Goal: Use online tool/utility: Utilize a website feature to perform a specific function

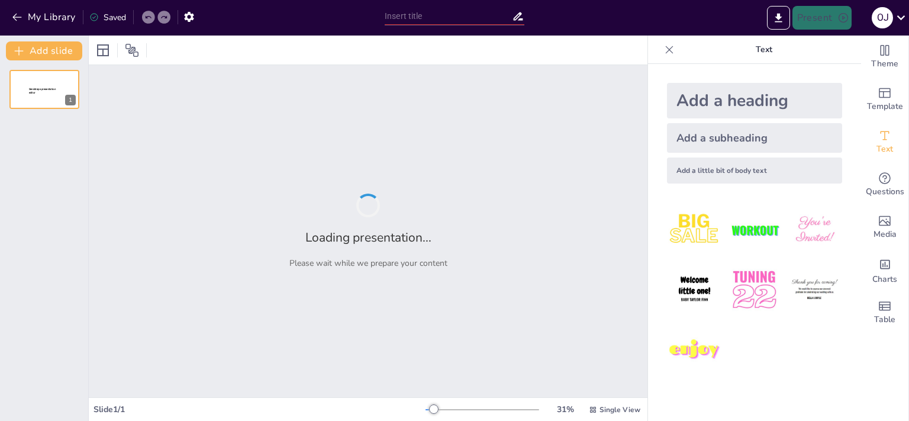
type input "Innovación en Servicios Musicales: El Modelo Integral de Radical Roots"
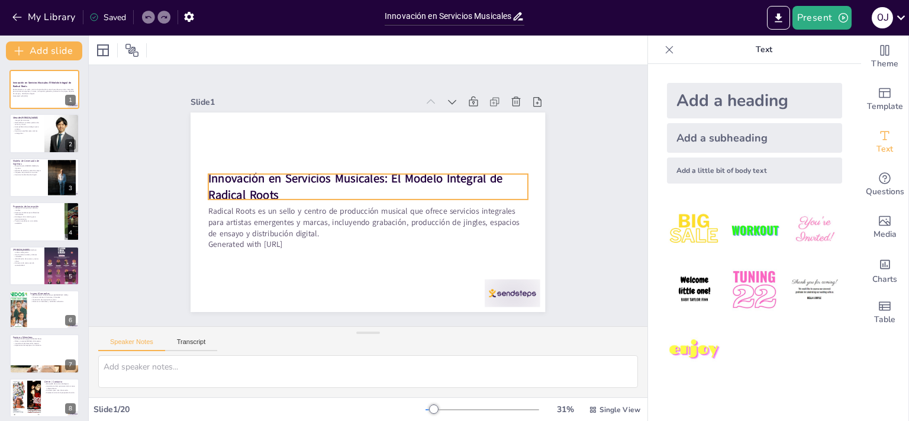
checkbox input "true"
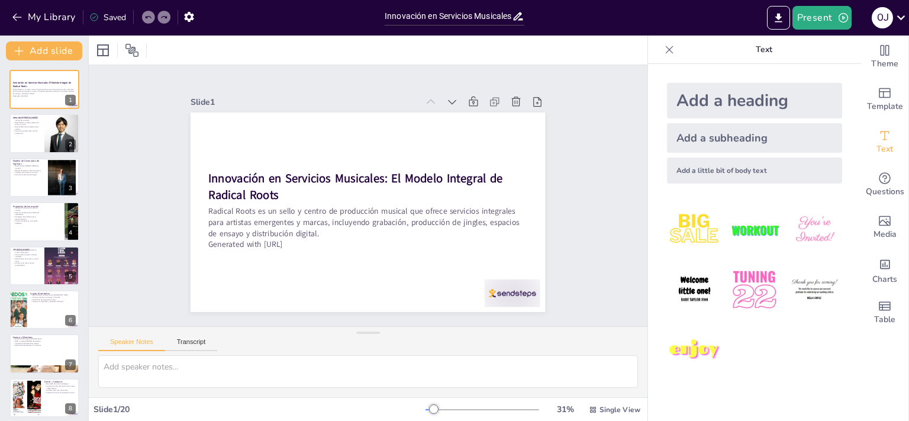
checkbox input "true"
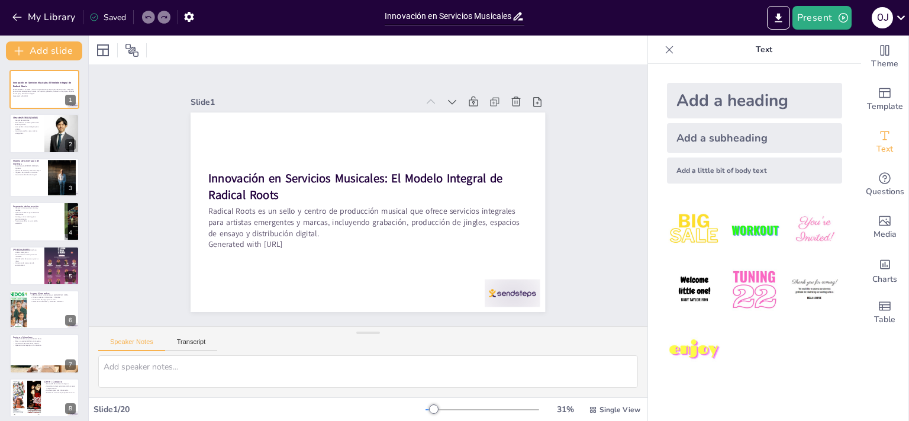
checkbox input "true"
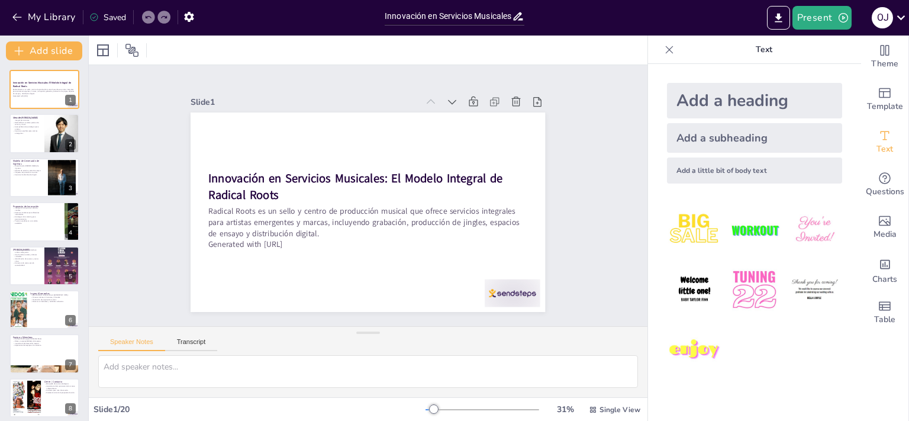
checkbox input "true"
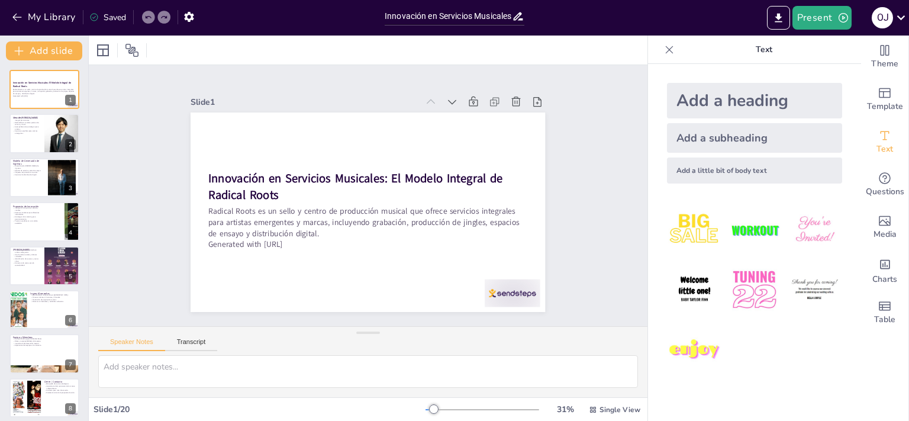
checkbox input "true"
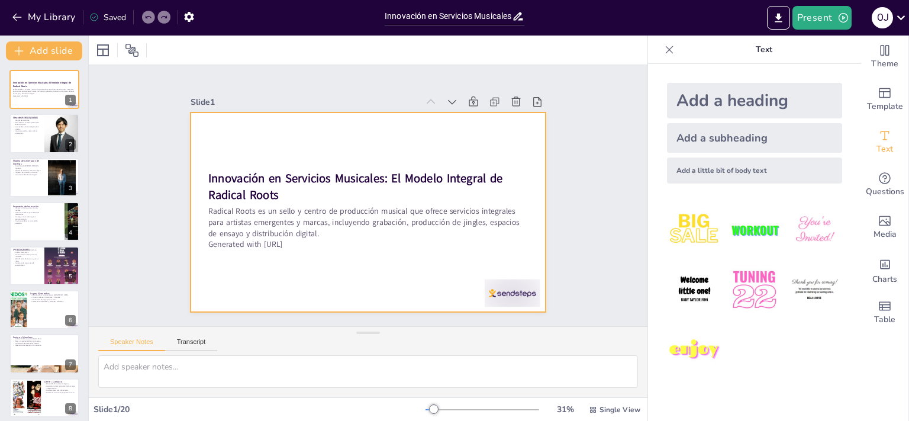
checkbox input "true"
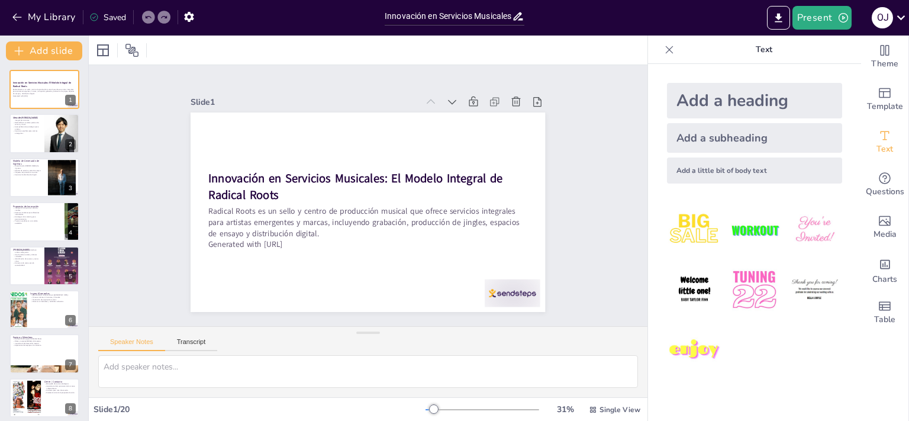
checkbox input "true"
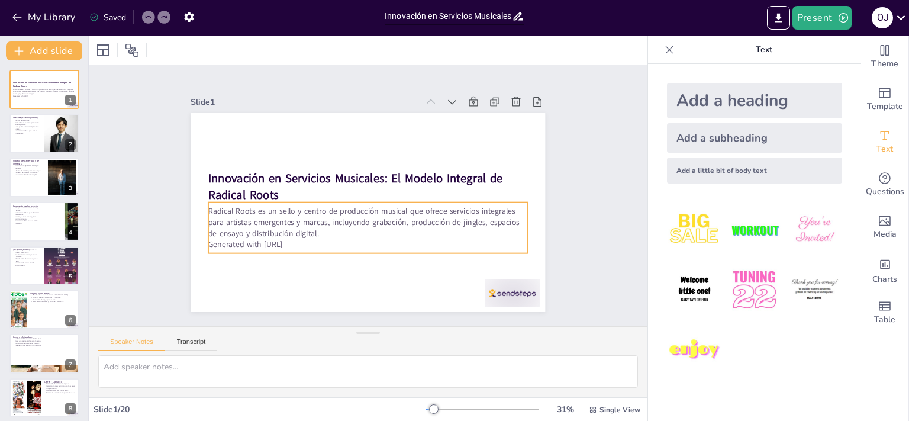
checkbox input "true"
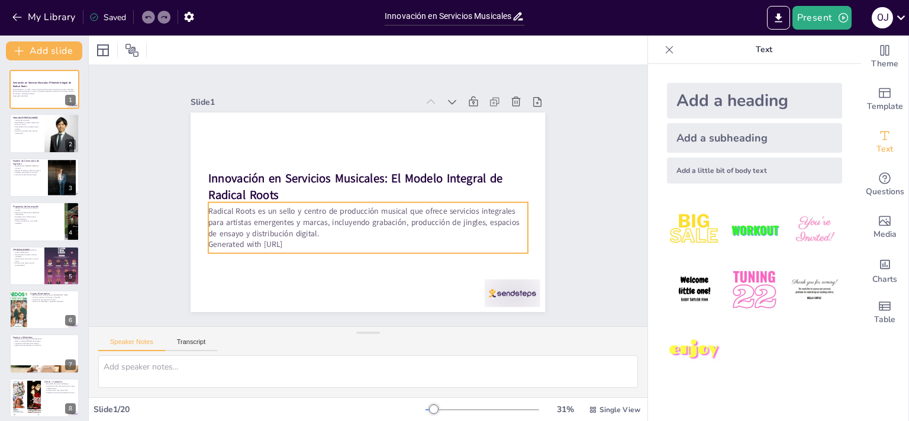
checkbox input "true"
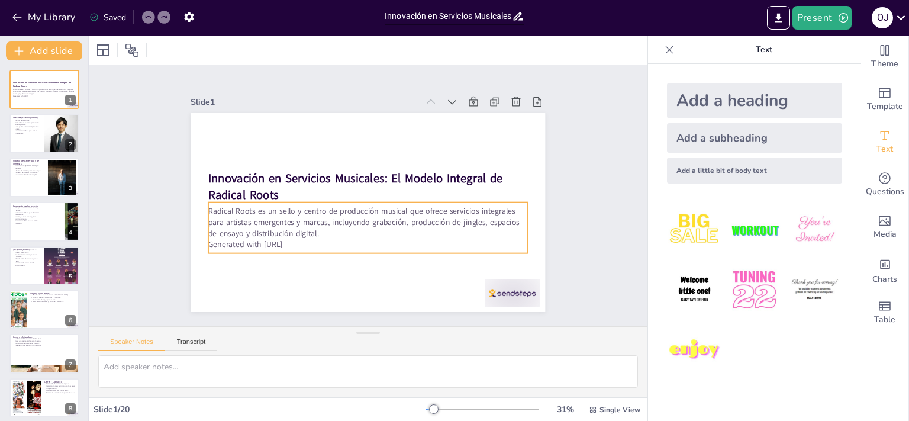
checkbox input "true"
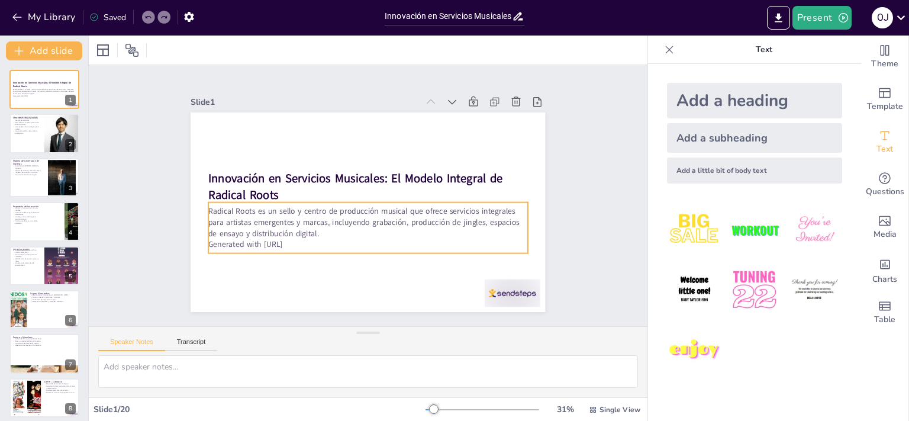
checkbox input "true"
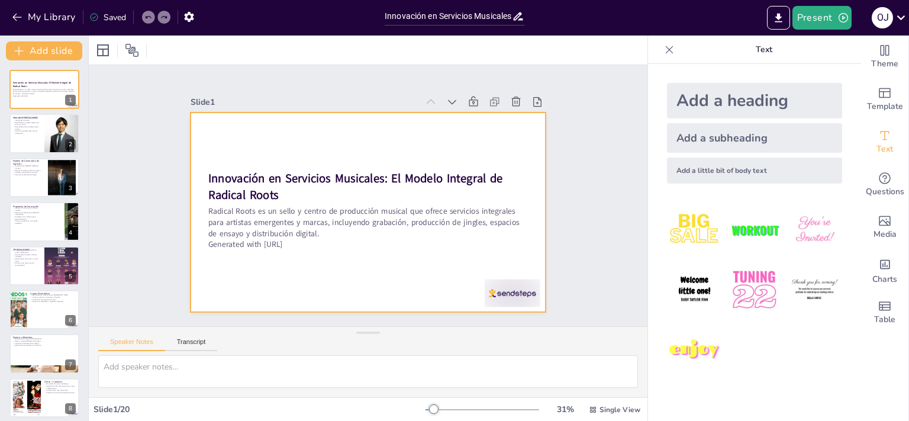
checkbox input "true"
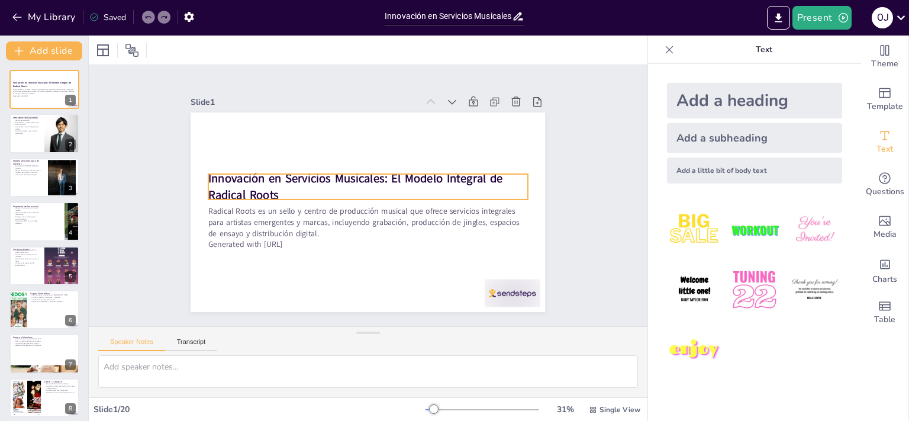
checkbox input "true"
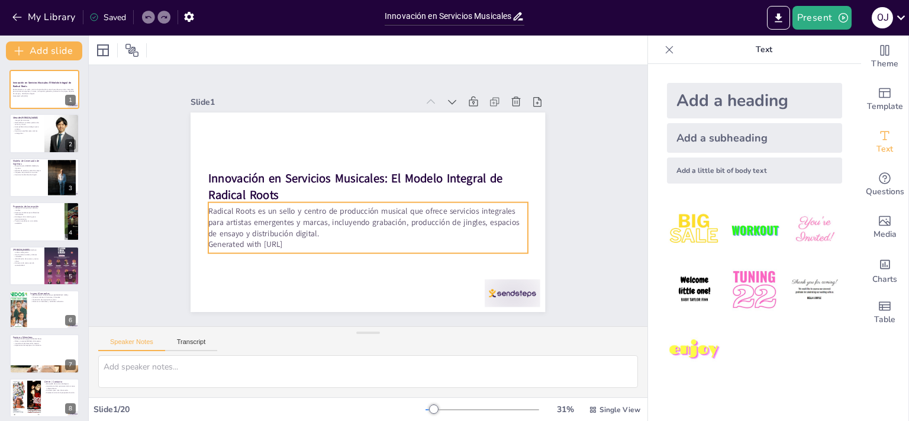
checkbox input "true"
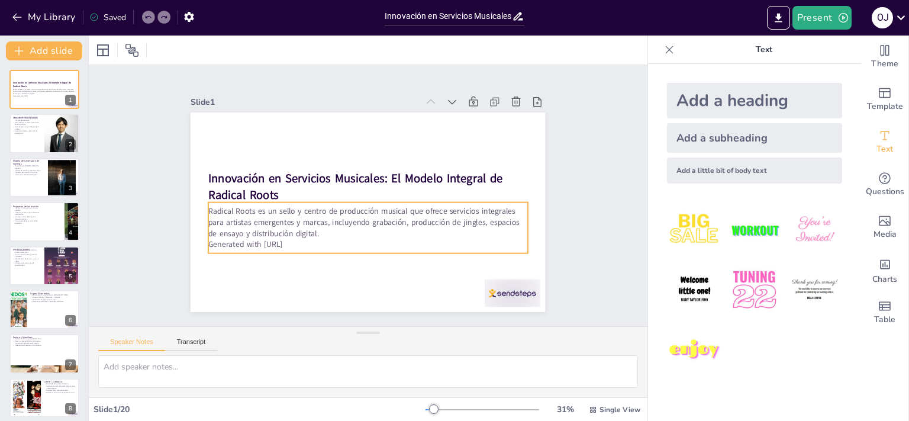
checkbox input "true"
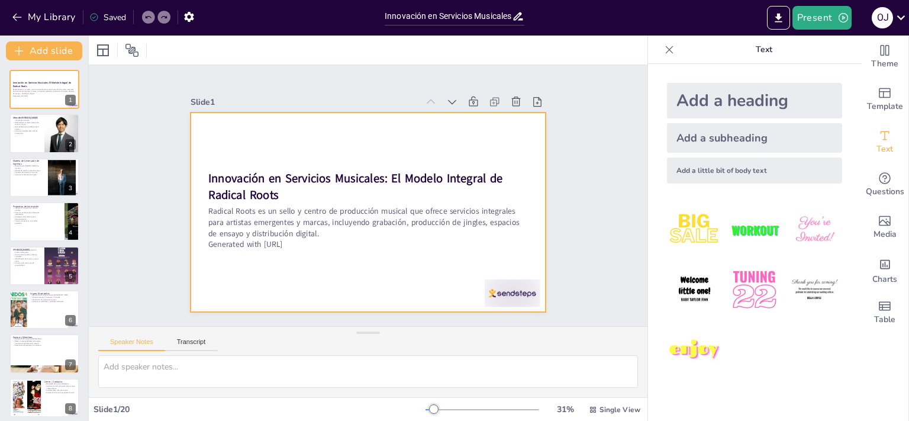
checkbox input "true"
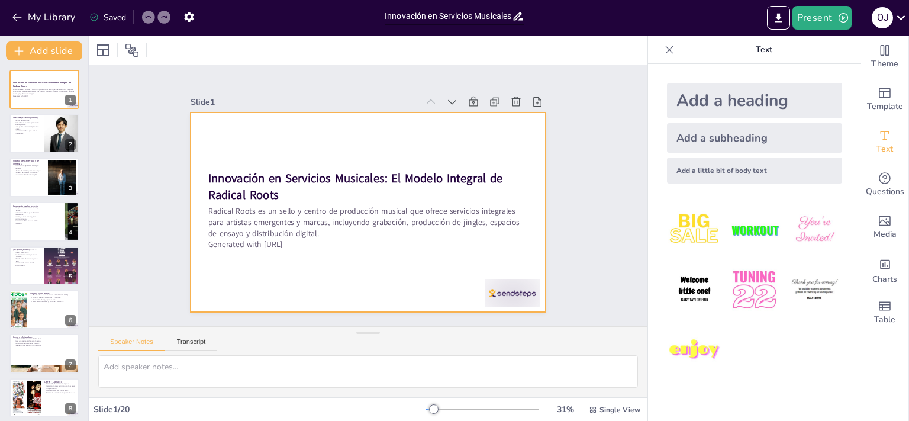
checkbox input "true"
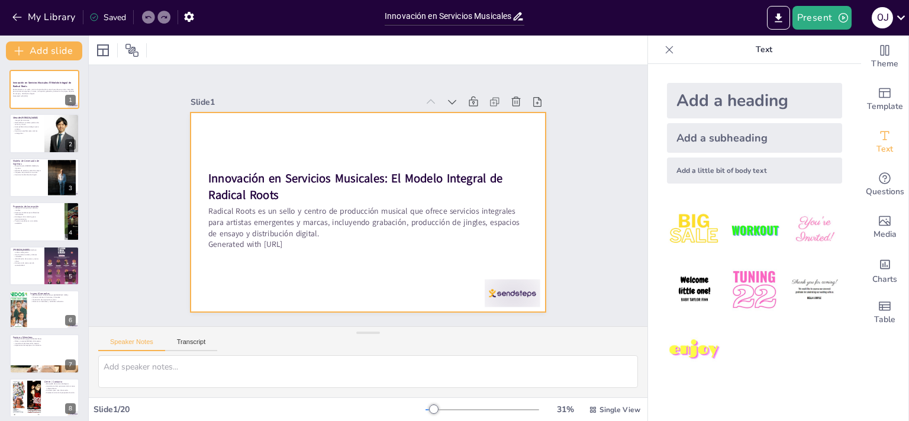
checkbox input "true"
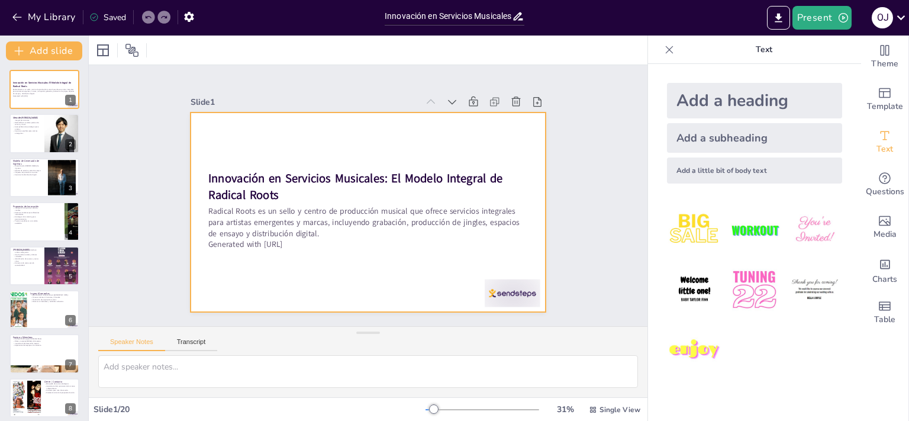
checkbox input "true"
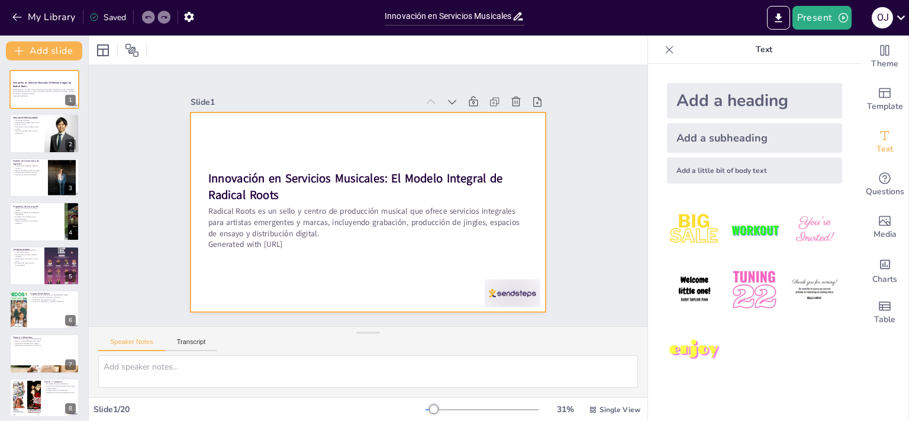
checkbox input "true"
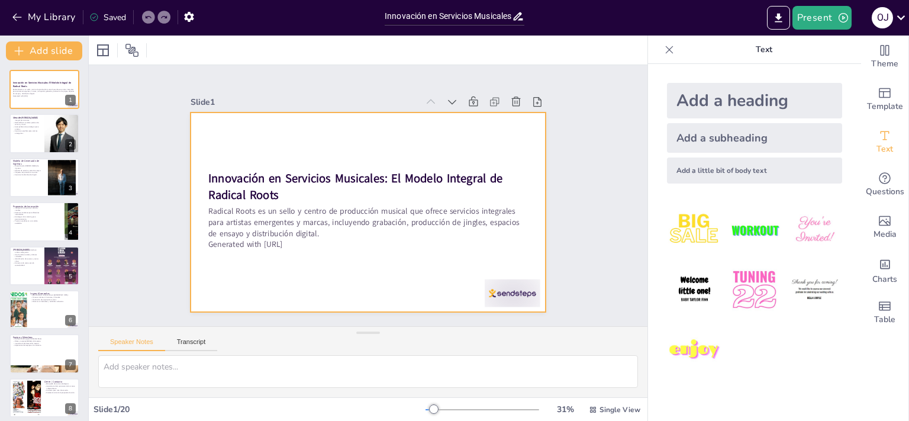
checkbox input "true"
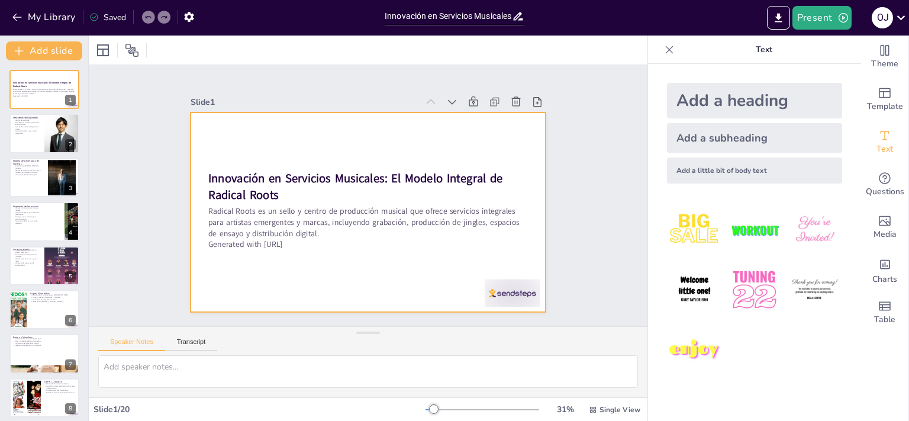
checkbox input "true"
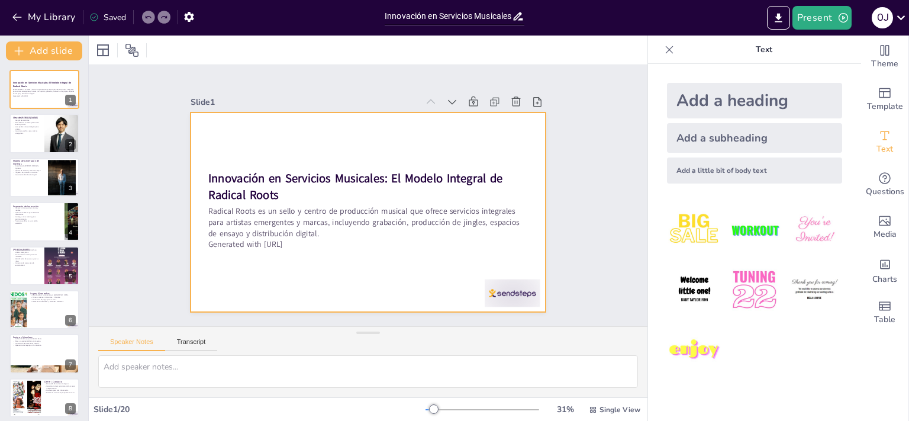
checkbox input "true"
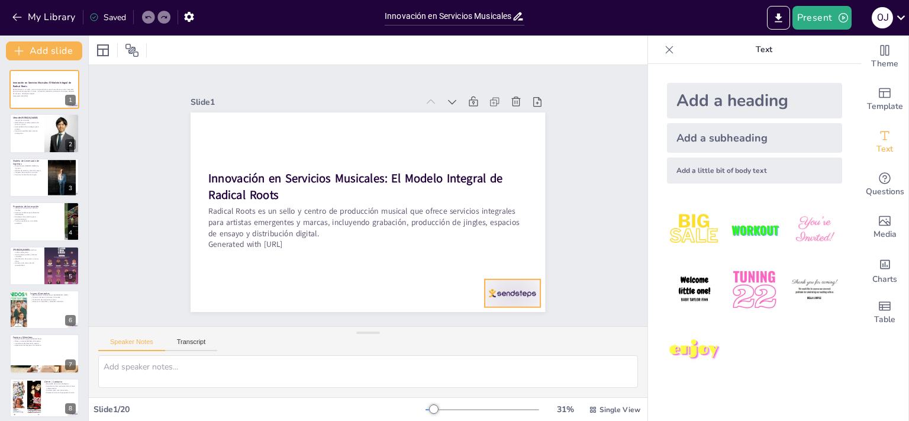
click at [496, 292] on div at bounding box center [513, 293] width 56 height 28
checkbox input "true"
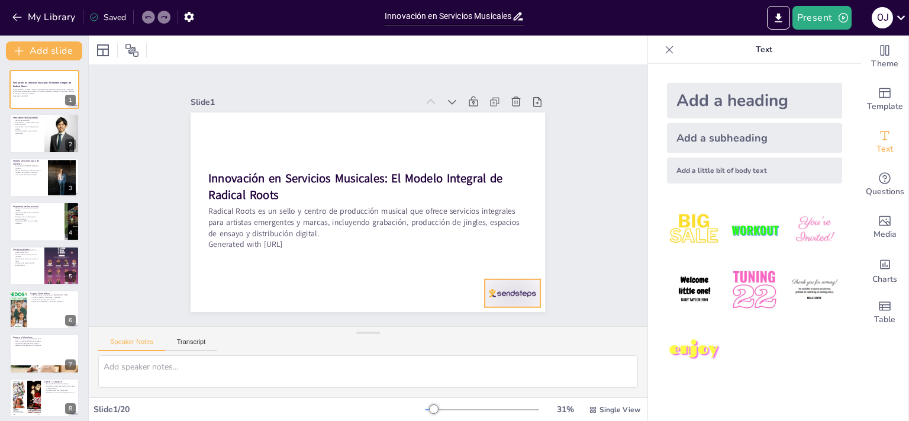
checkbox input "true"
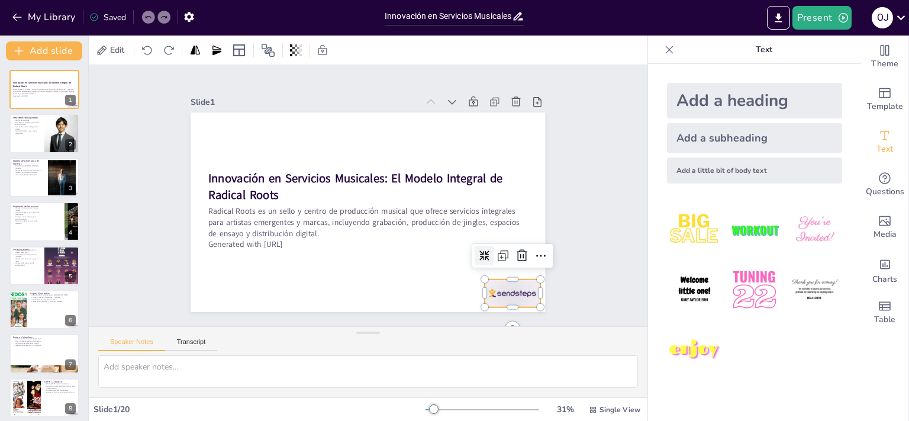
checkbox input "true"
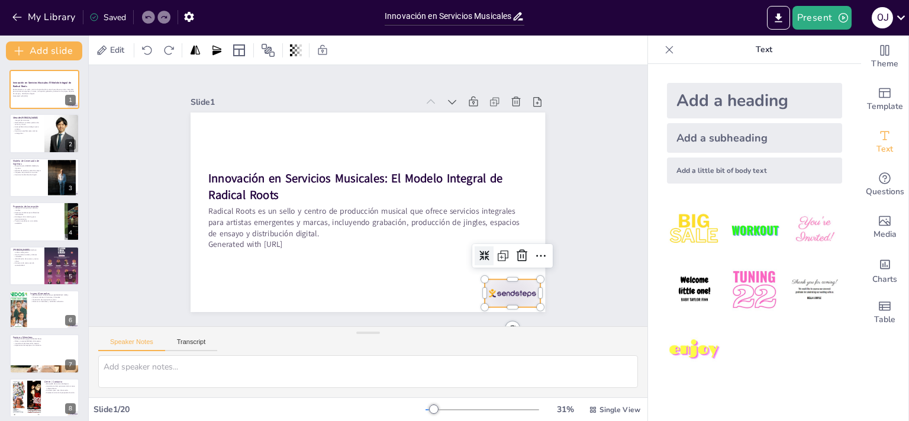
checkbox input "true"
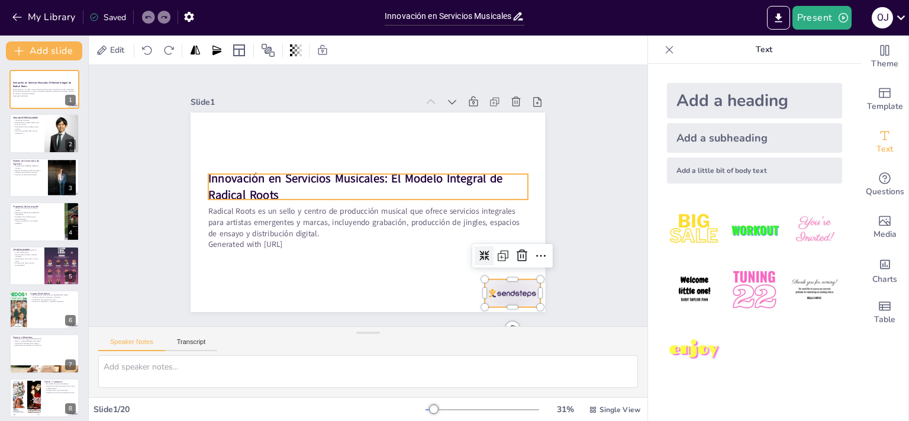
checkbox input "true"
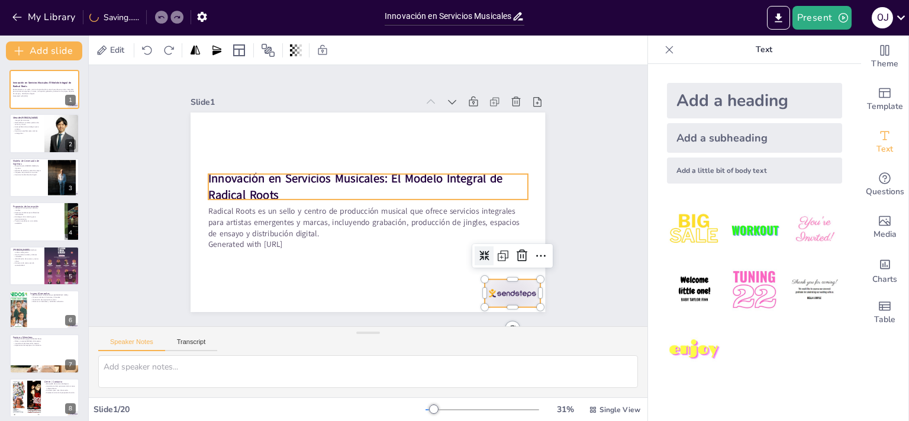
click at [421, 179] on strong "Innovación en Servicios Musicales: El Modelo Integral de Radical Roots" at bounding box center [355, 186] width 295 height 33
checkbox input "true"
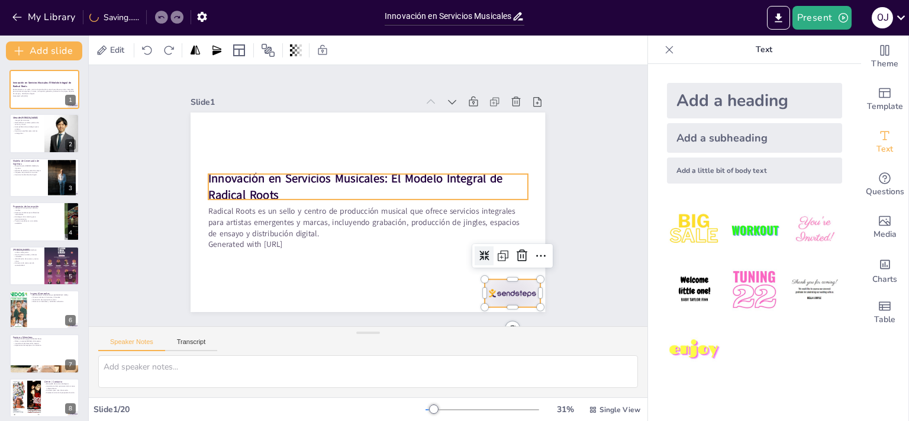
checkbox input "true"
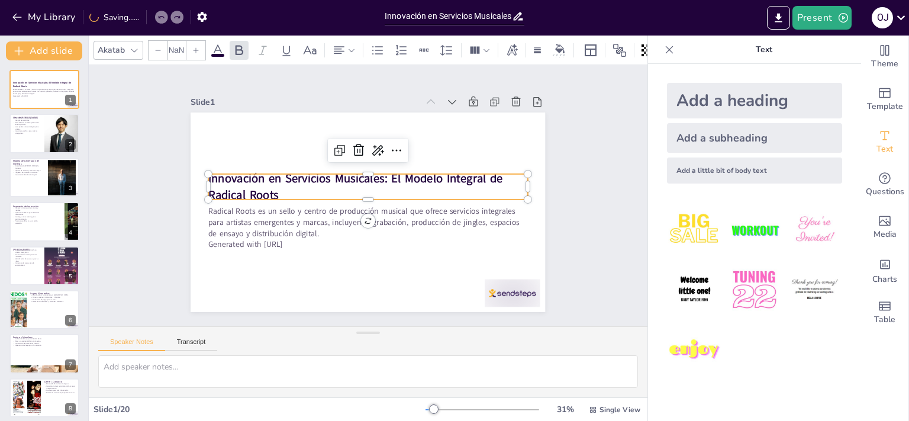
type input "48"
checkbox input "true"
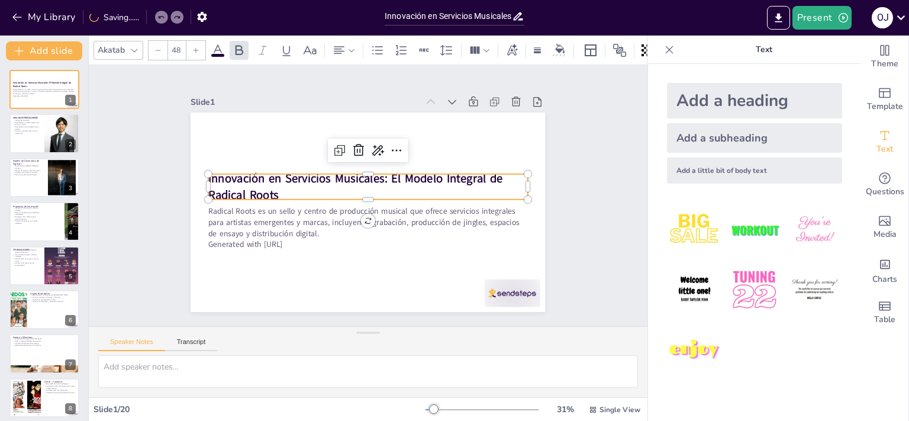
checkbox input "true"
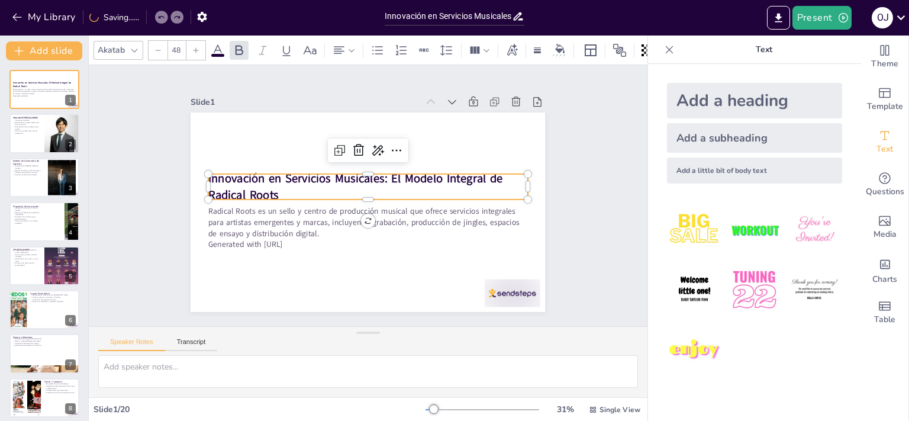
checkbox input "true"
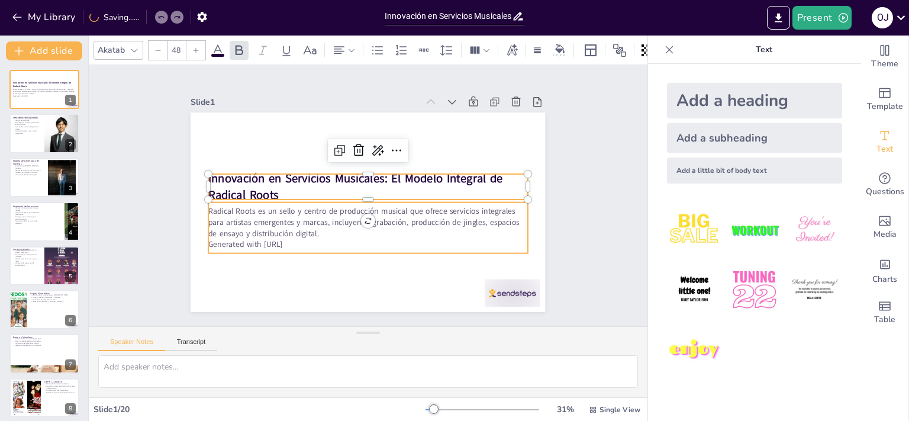
checkbox input "true"
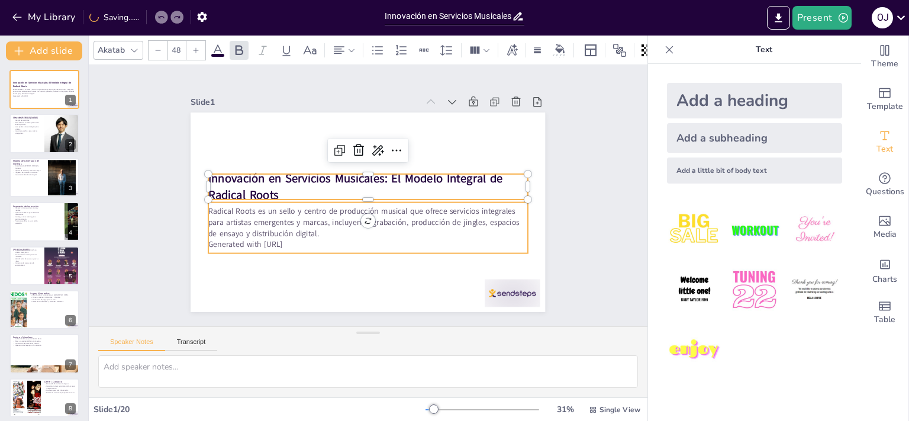
click at [408, 212] on p "Radical Roots es un sello y centro de producción musical que ofrece servicios i…" at bounding box center [367, 222] width 319 height 33
checkbox input "true"
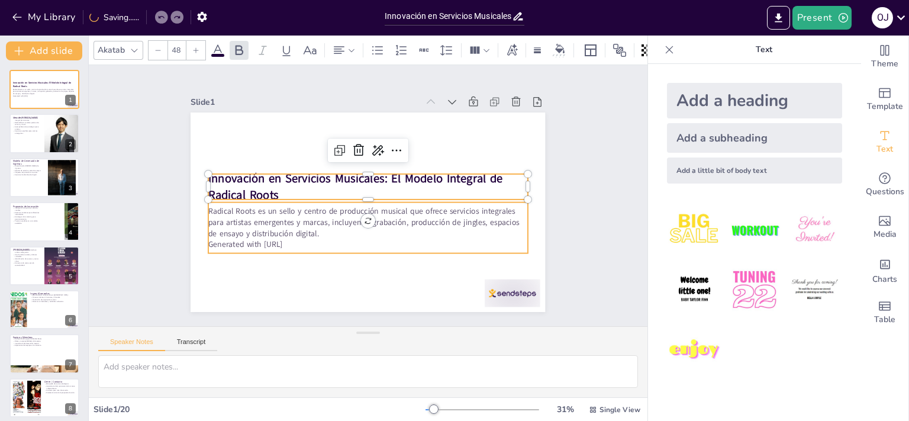
checkbox input "true"
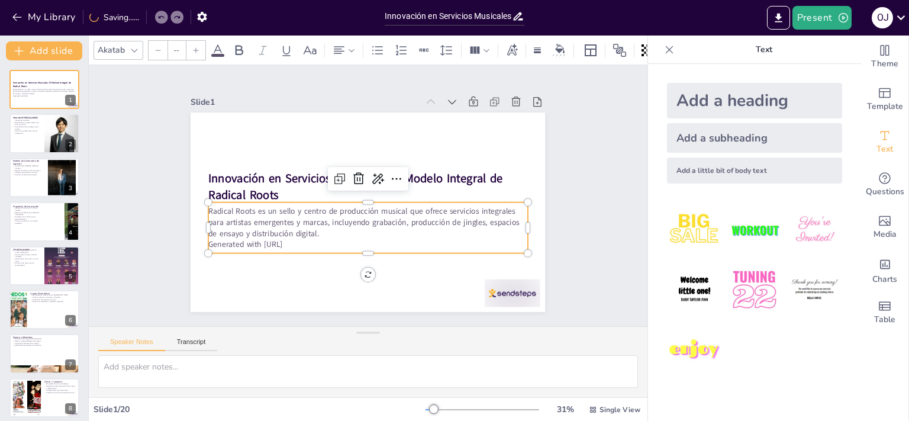
type input "32"
checkbox input "true"
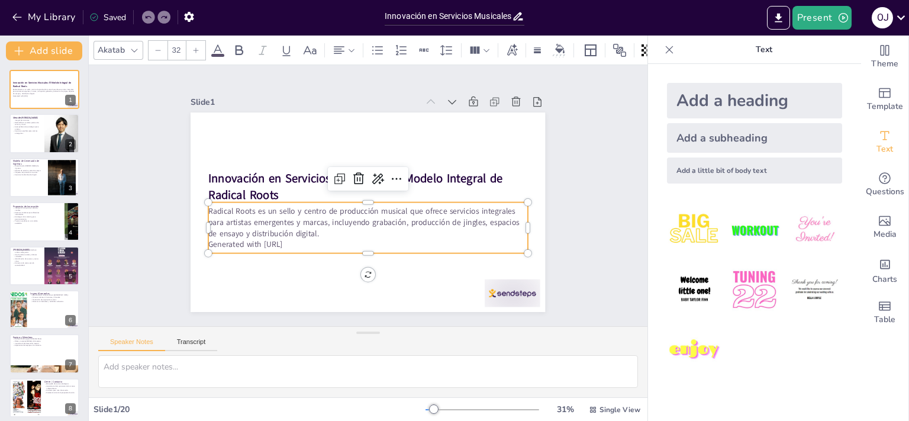
checkbox input "true"
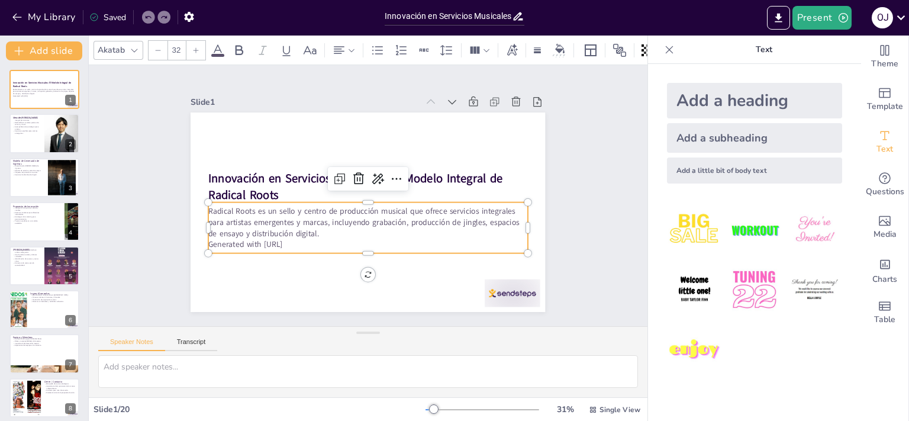
checkbox input "true"
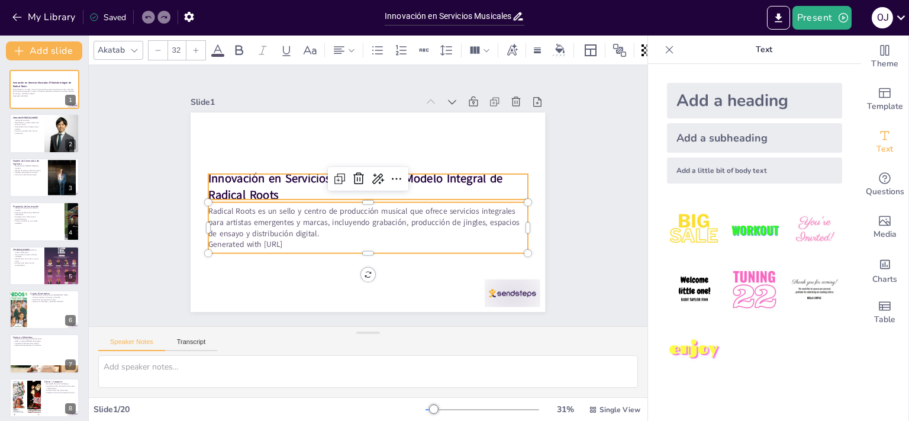
checkbox input "true"
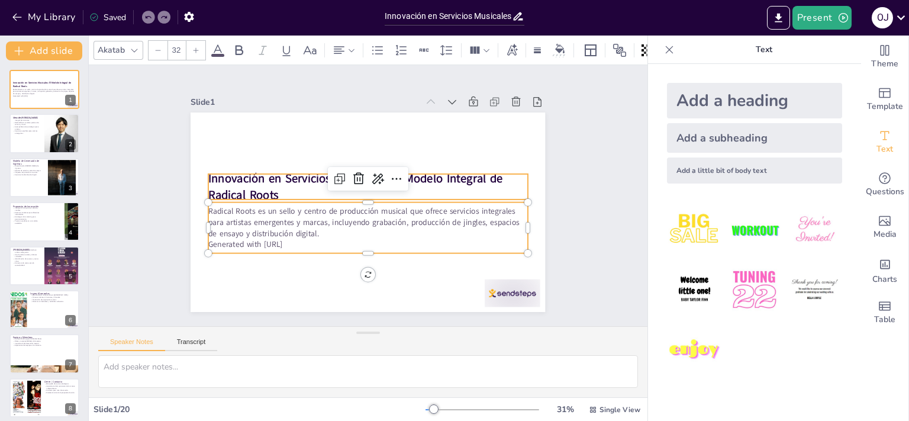
checkbox input "true"
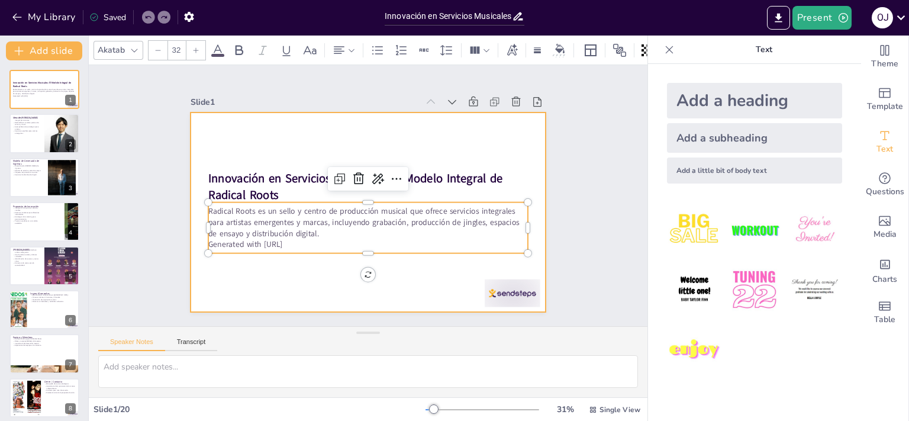
checkbox input "true"
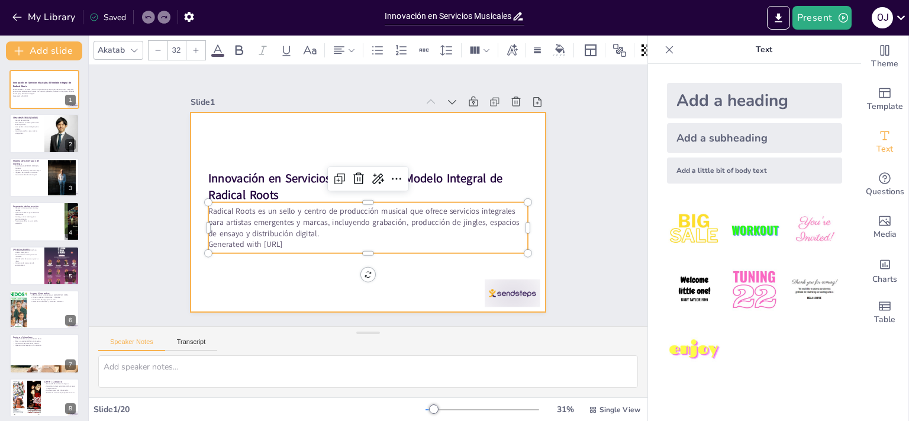
checkbox input "true"
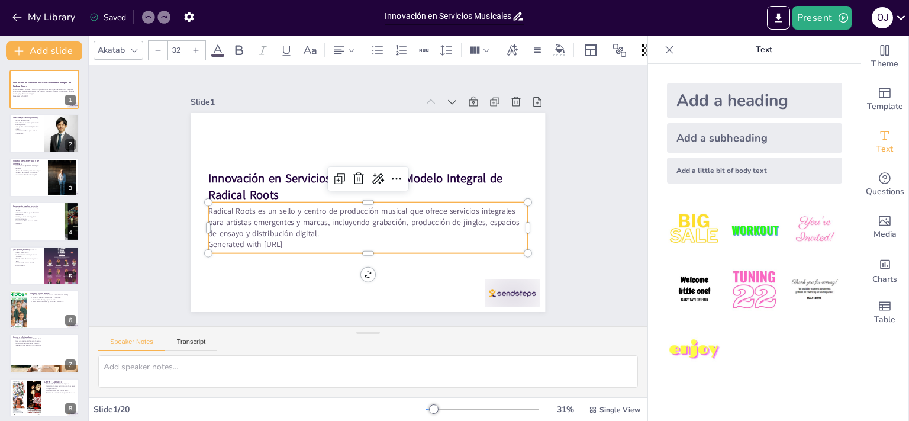
checkbox input "true"
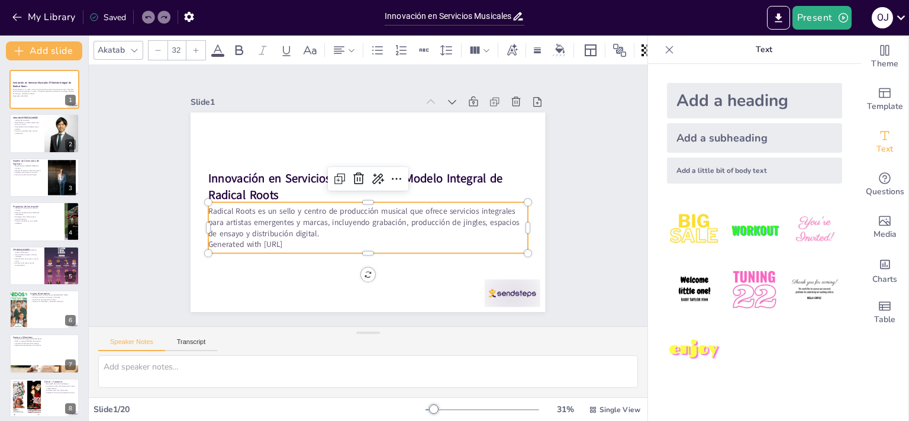
checkbox input "true"
click at [35, 134] on div at bounding box center [44, 134] width 71 height 40
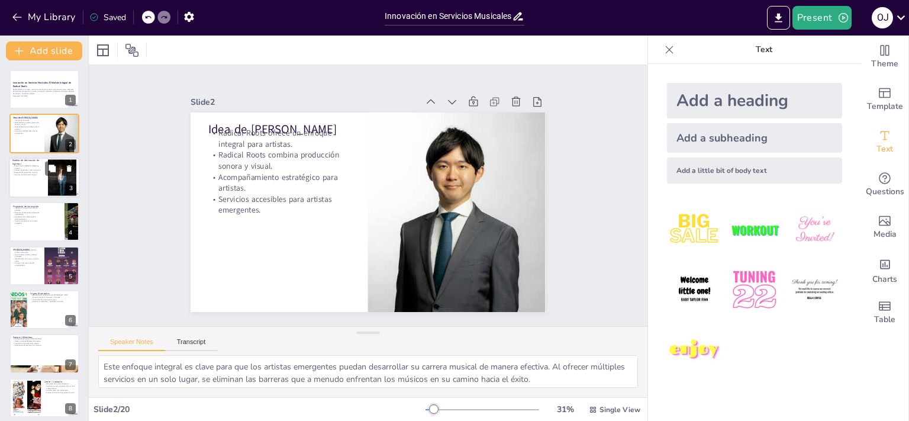
click at [35, 179] on div at bounding box center [44, 177] width 71 height 40
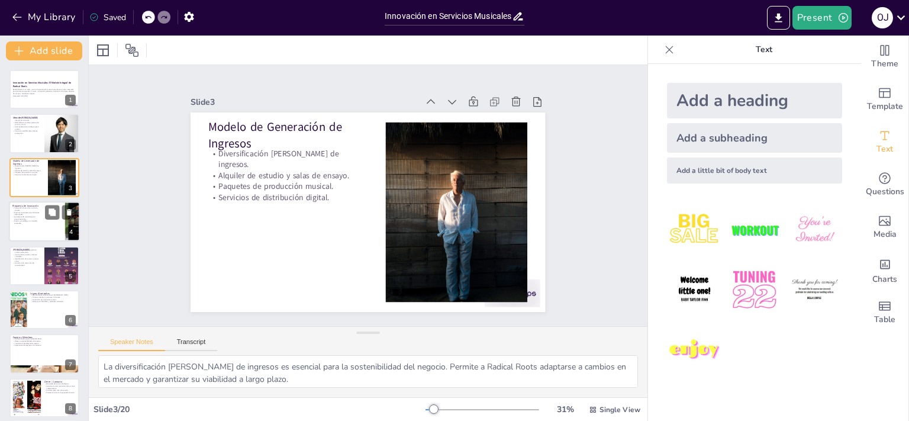
click at [38, 214] on p "Espacios modulares para diferentes necesidades." at bounding box center [26, 213] width 28 height 4
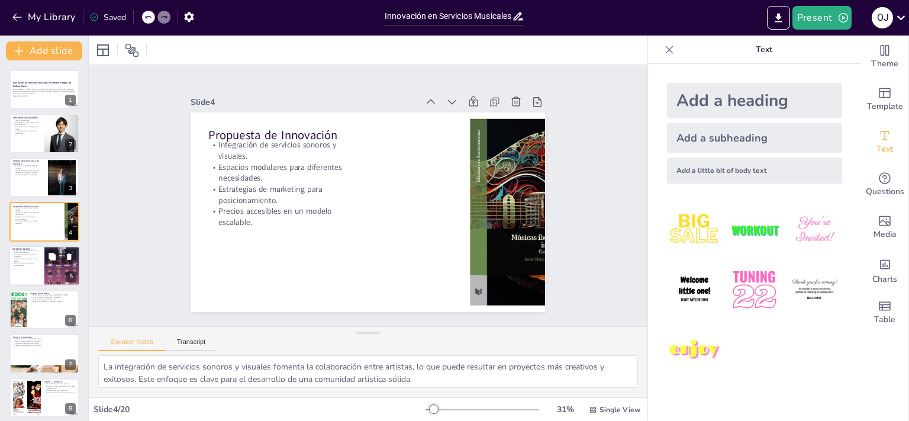
click at [40, 269] on div at bounding box center [44, 266] width 71 height 40
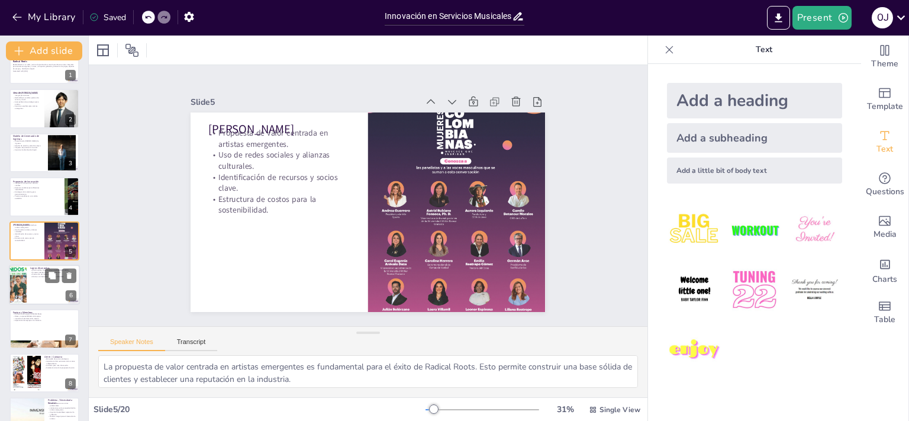
click at [43, 298] on div at bounding box center [44, 284] width 71 height 40
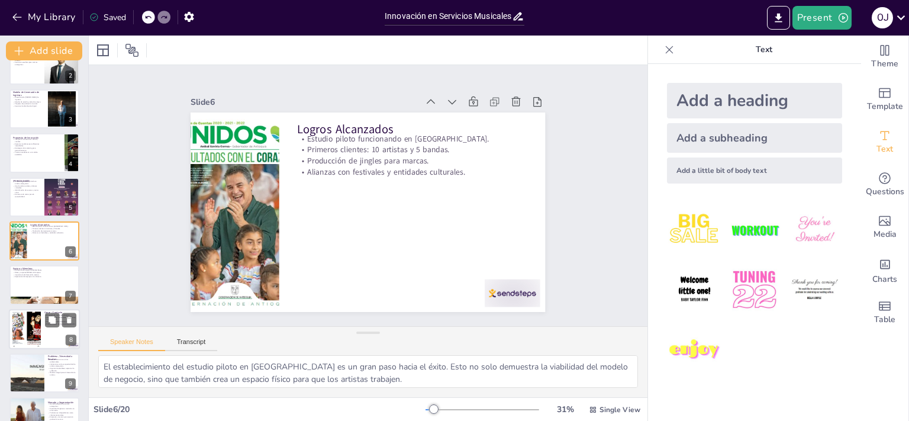
click at [45, 339] on div at bounding box center [44, 329] width 71 height 40
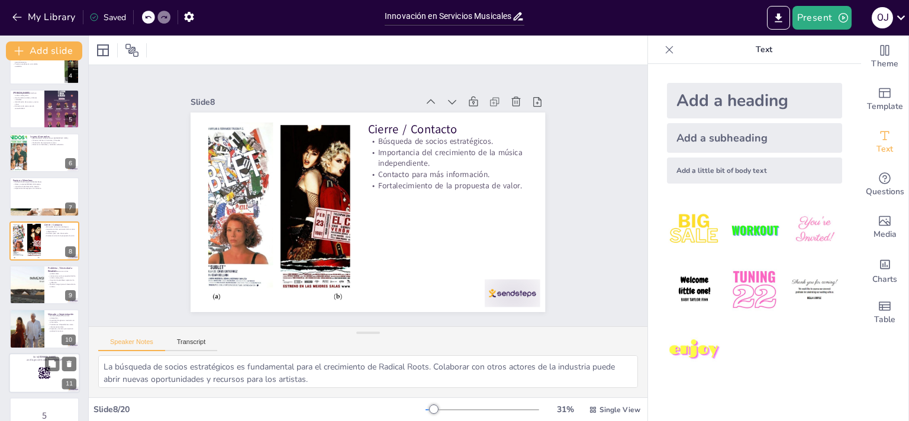
click at [46, 387] on div at bounding box center [44, 373] width 71 height 40
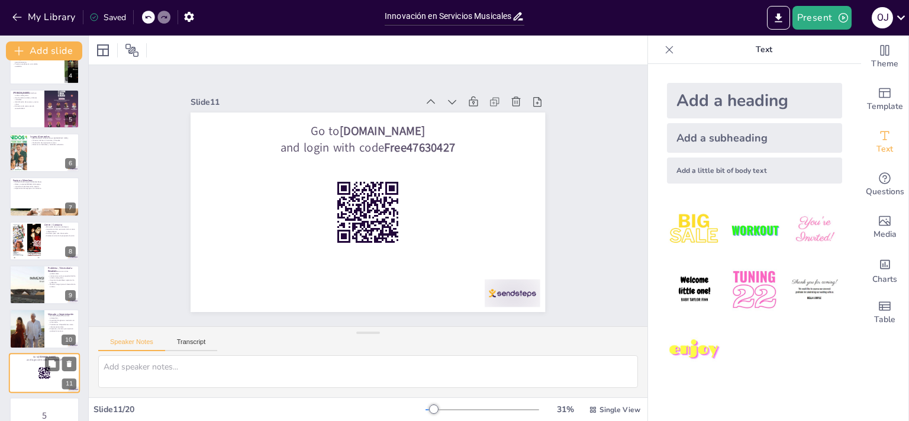
scroll to position [289, 0]
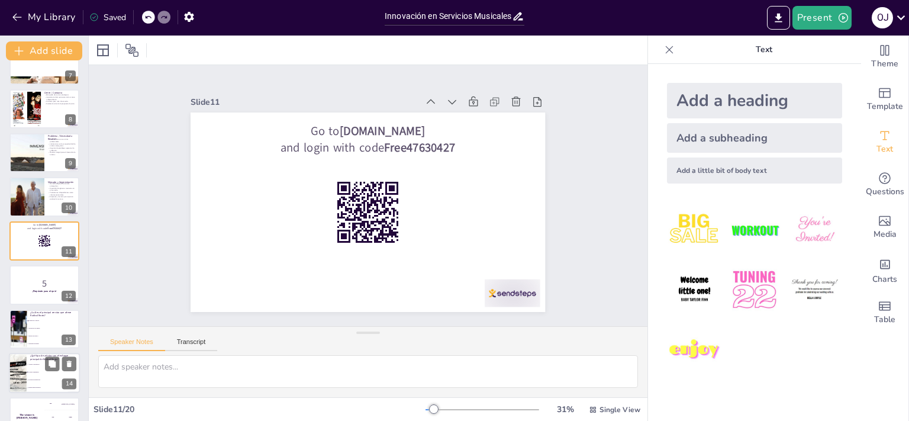
click at [46, 380] on li "Productores musicales" at bounding box center [53, 380] width 53 height 8
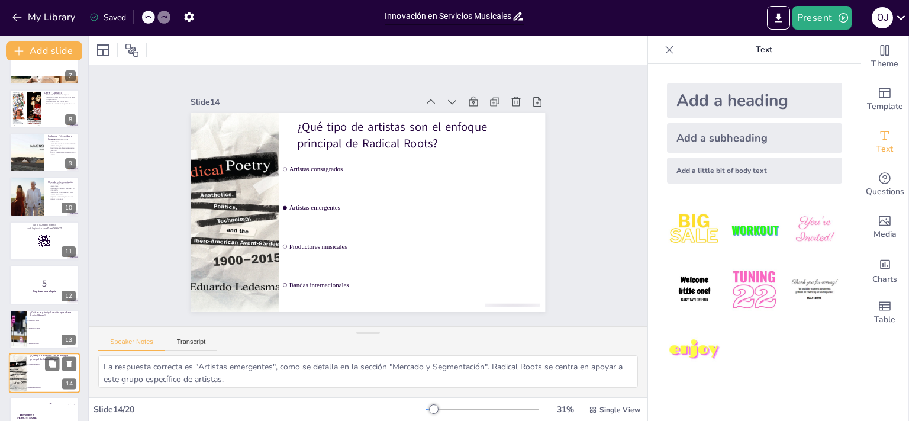
scroll to position [421, 0]
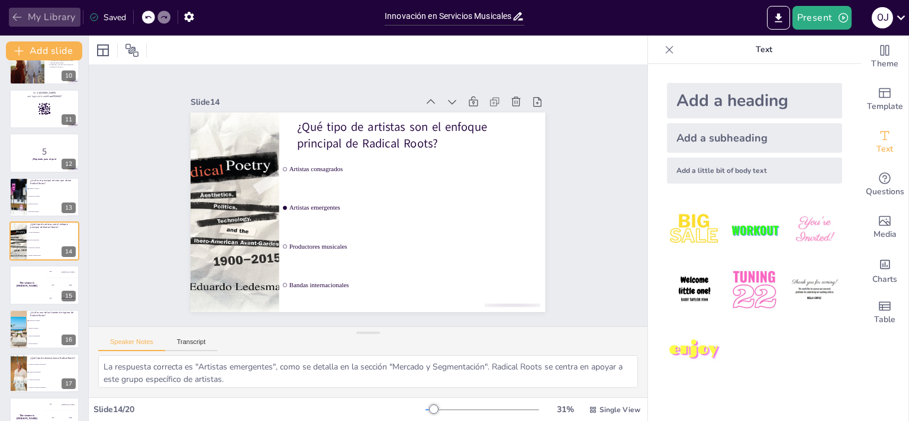
click at [22, 19] on icon "button" at bounding box center [17, 17] width 12 height 12
